Goal: Information Seeking & Learning: Learn about a topic

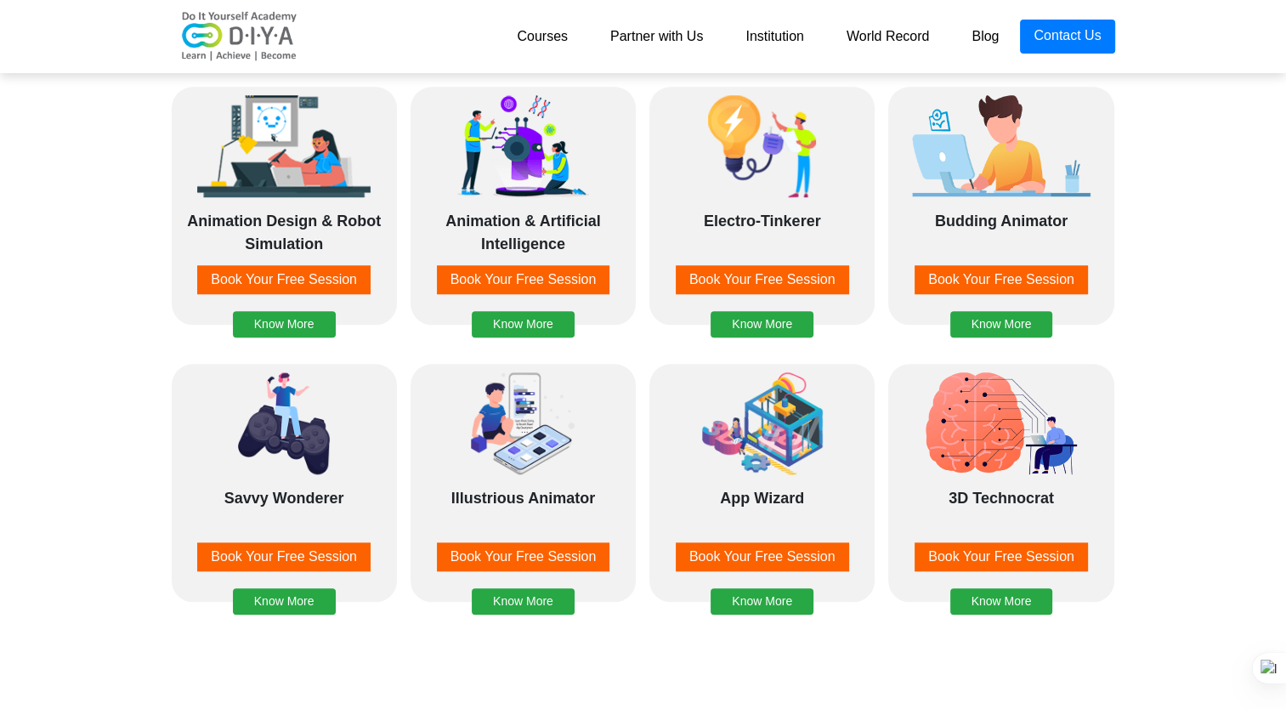
scroll to position [1501, 0]
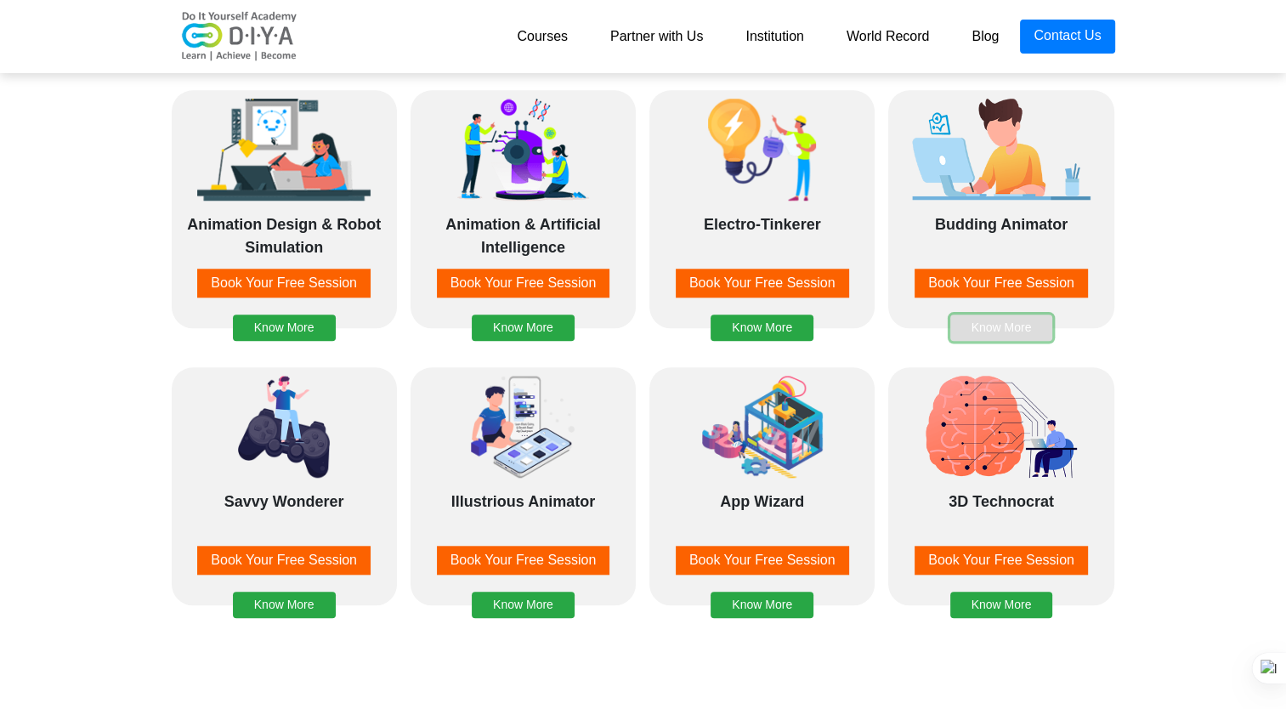
click at [991, 315] on button "Know More" at bounding box center [1001, 328] width 103 height 26
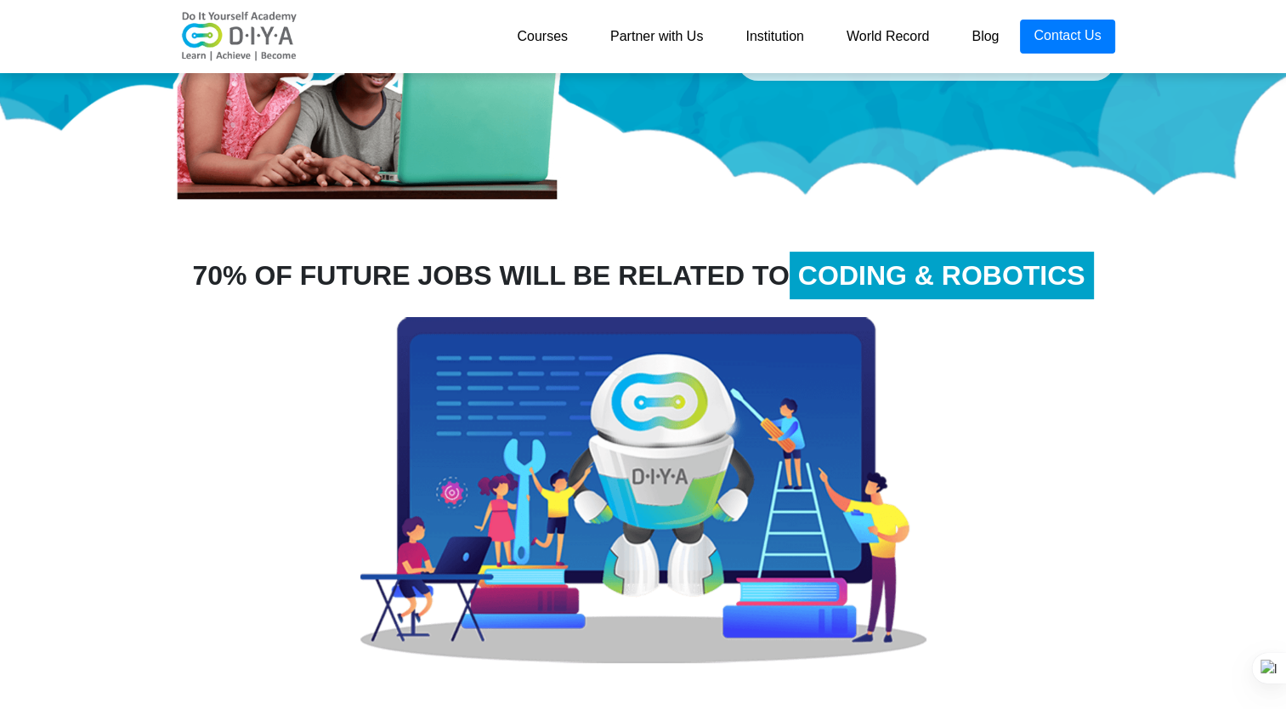
scroll to position [66, 0]
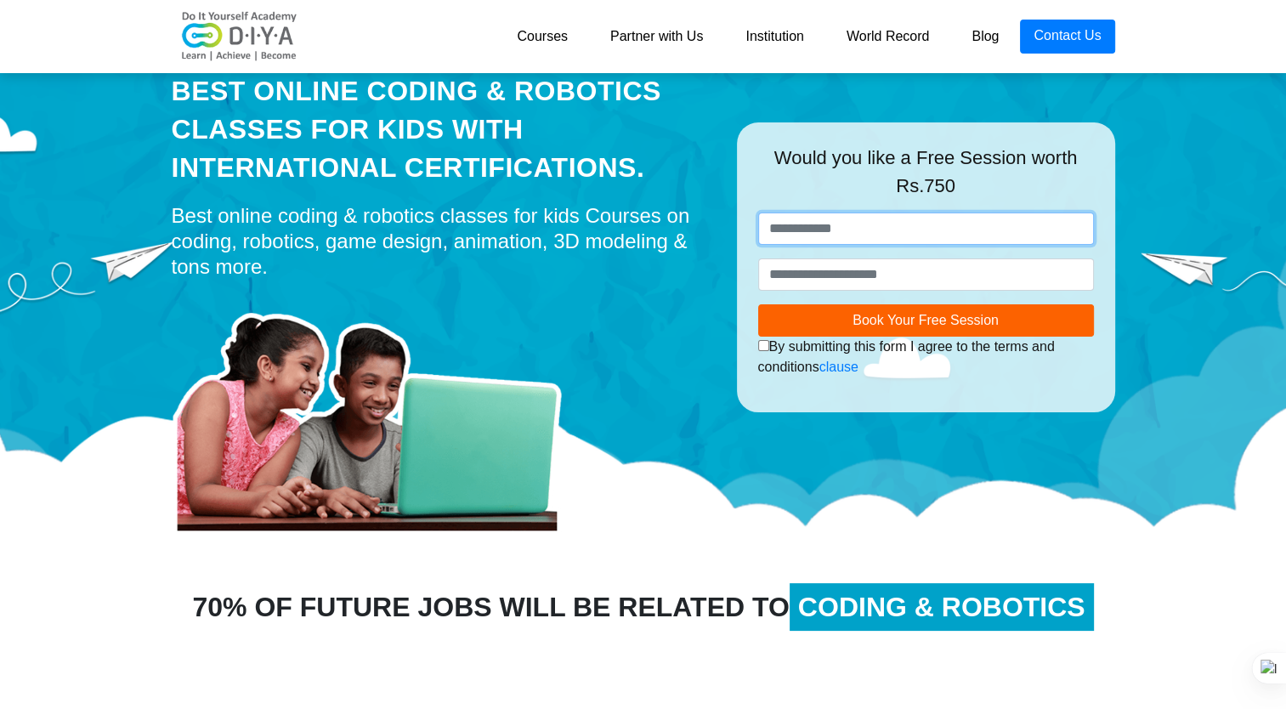
click at [928, 233] on input "text" at bounding box center [926, 229] width 336 height 32
click at [547, 41] on link "Courses" at bounding box center [543, 37] width 94 height 34
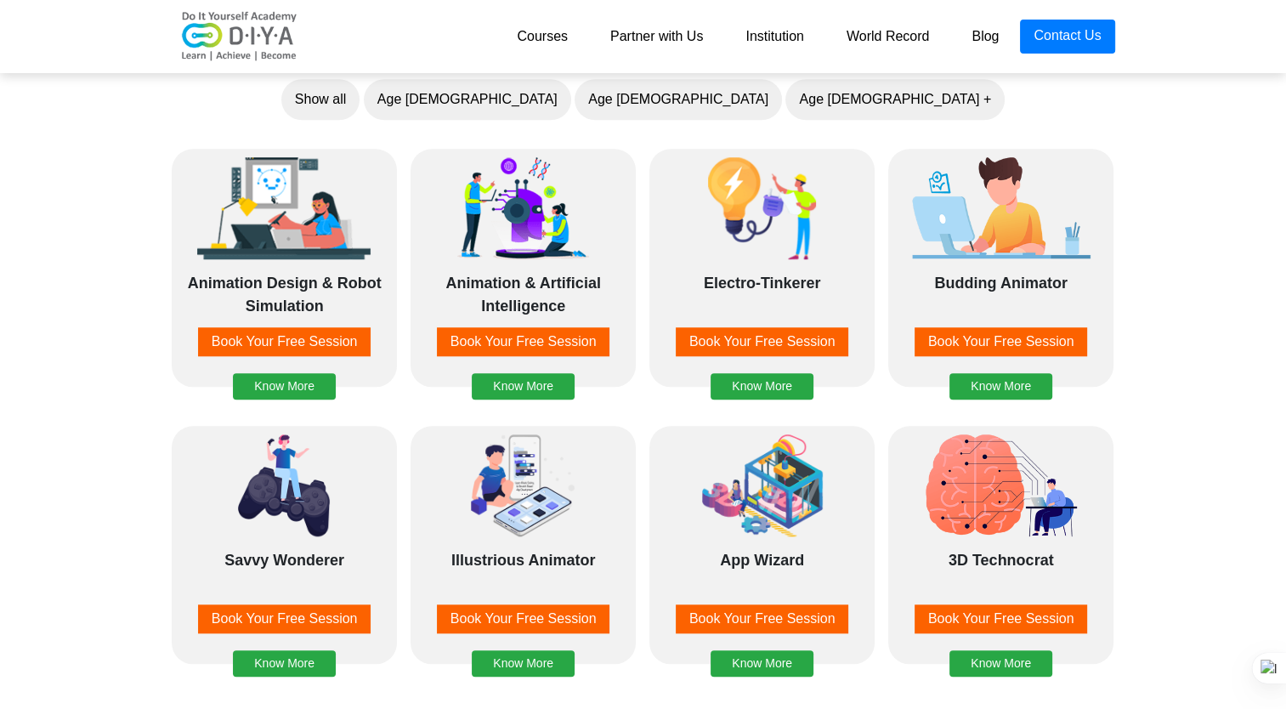
scroll to position [1501, 0]
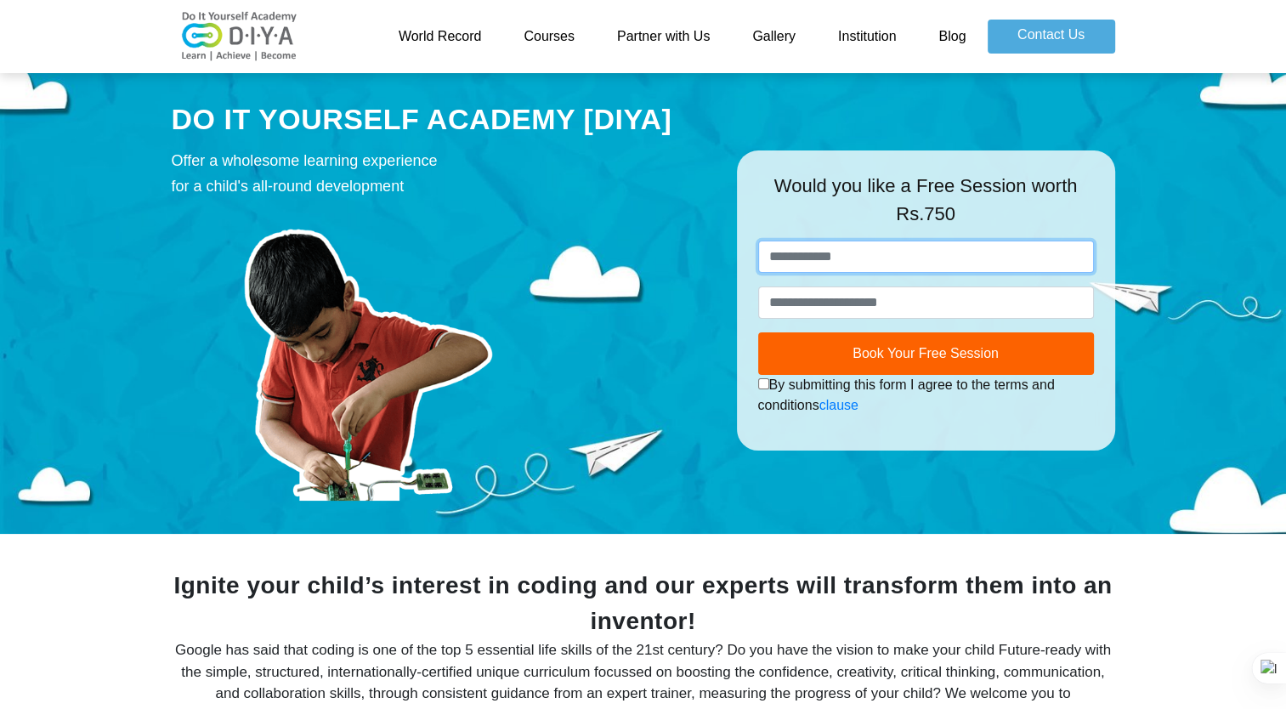
click at [1017, 267] on input "text" at bounding box center [926, 257] width 336 height 32
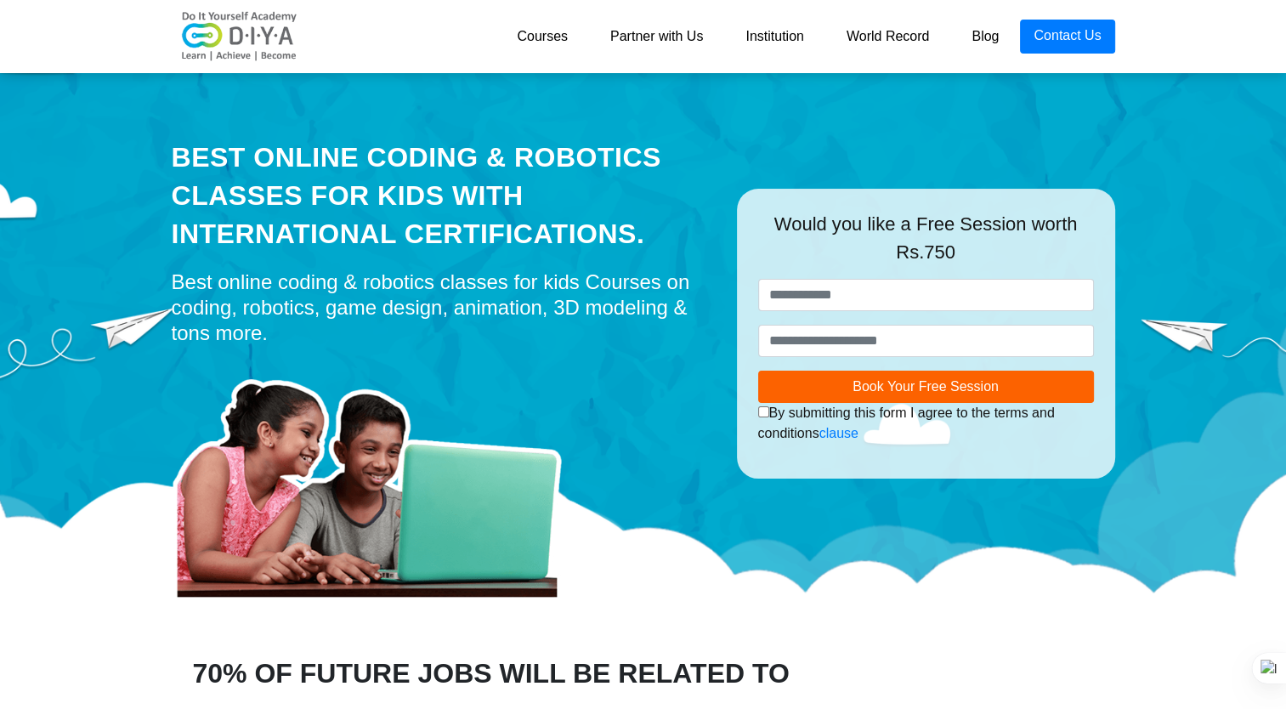
click at [750, 32] on link "Institution" at bounding box center [774, 37] width 100 height 34
click at [52, 335] on div "Best Online Coding & Robotics Classes for kids with International Certification…" at bounding box center [643, 342] width 1286 height 553
click at [61, 160] on div "Best Online Coding & Robotics Classes for kids with International Certification…" at bounding box center [643, 342] width 1286 height 553
click at [555, 32] on link "Courses" at bounding box center [543, 37] width 94 height 34
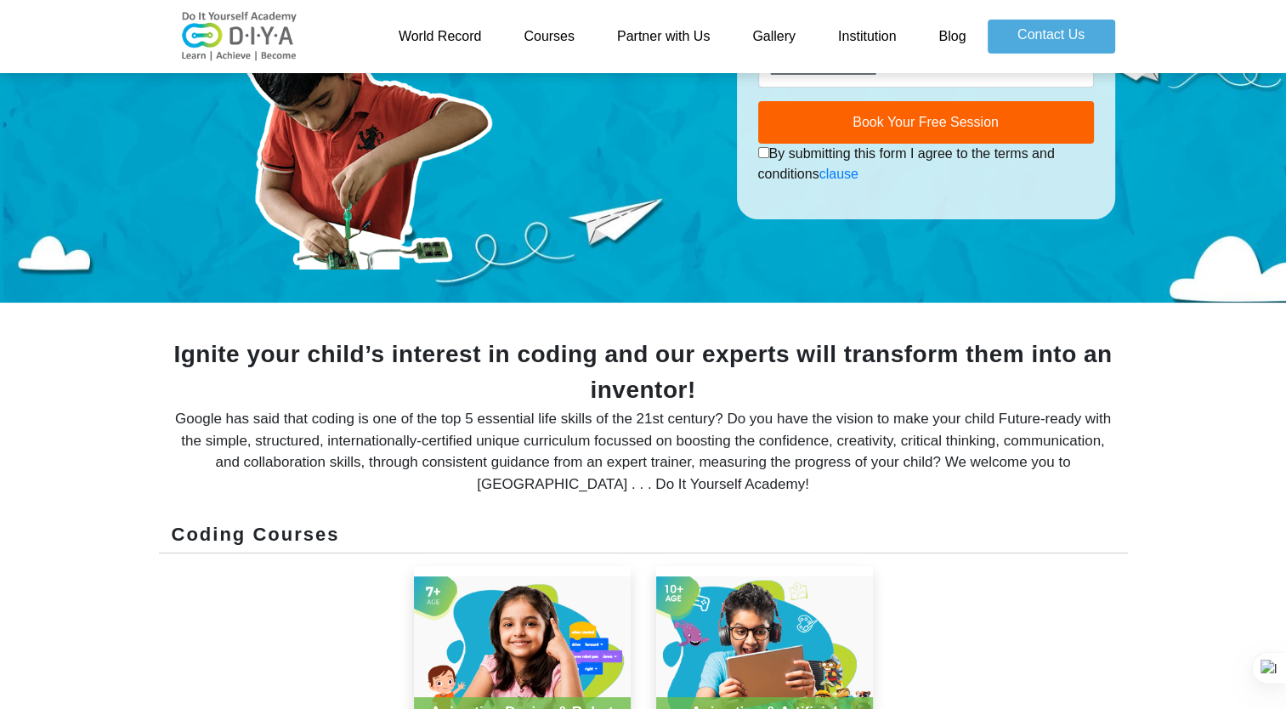
scroll to position [9, 0]
